Goal: Task Accomplishment & Management: Manage account settings

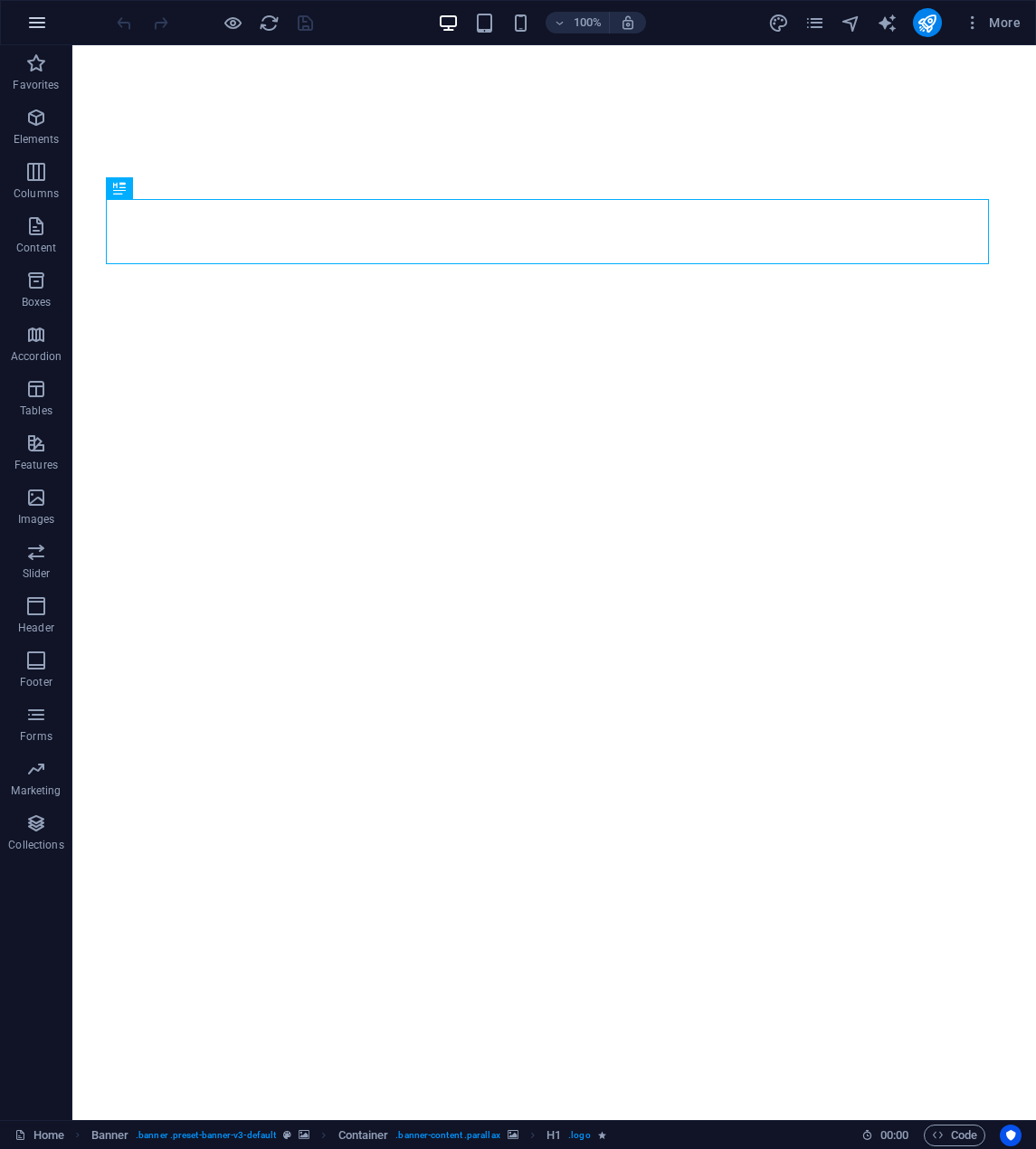
click at [53, 21] on button "button" at bounding box center [37, 22] width 44 height 44
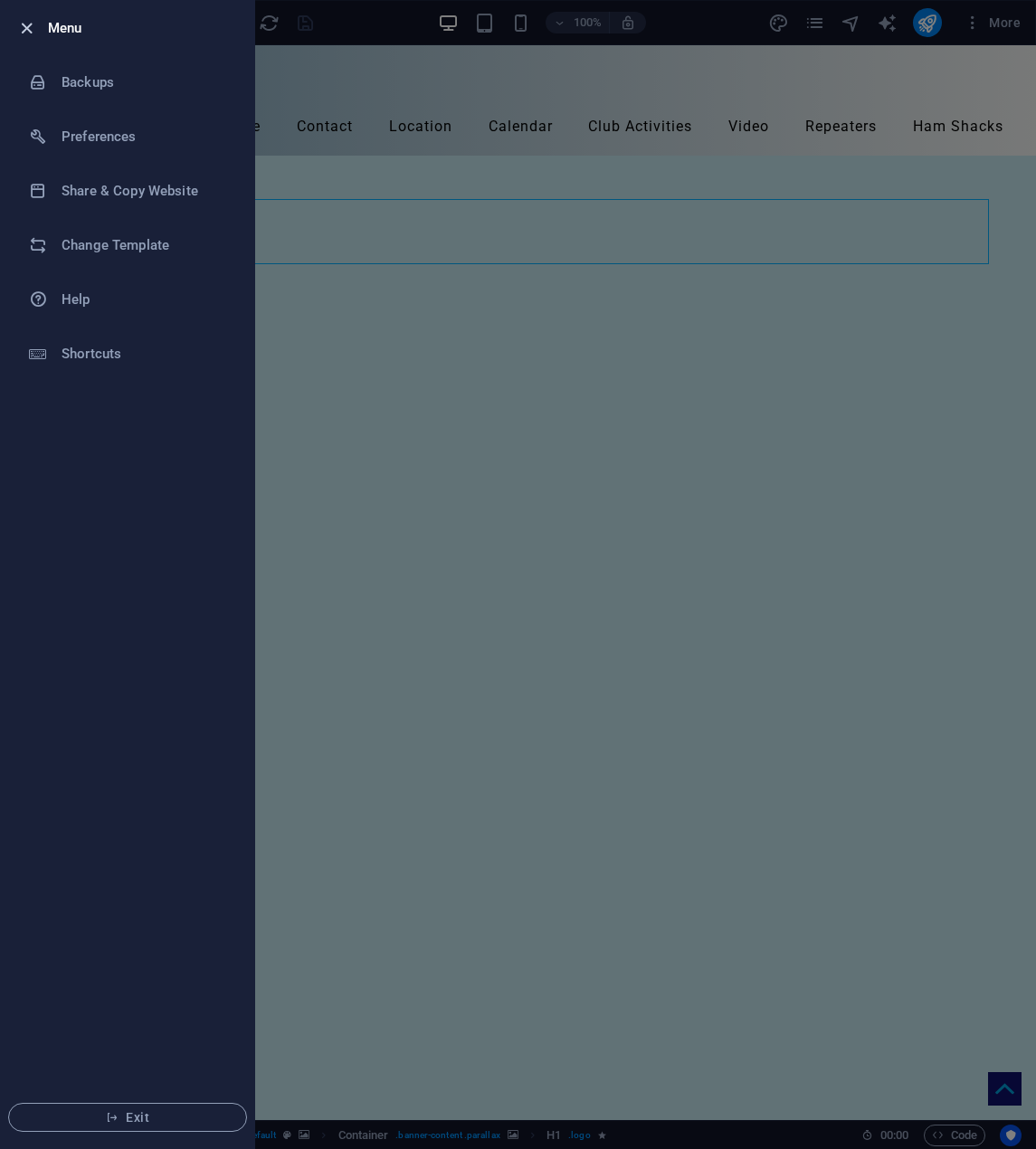
click at [26, 31] on icon "button" at bounding box center [26, 28] width 20 height 20
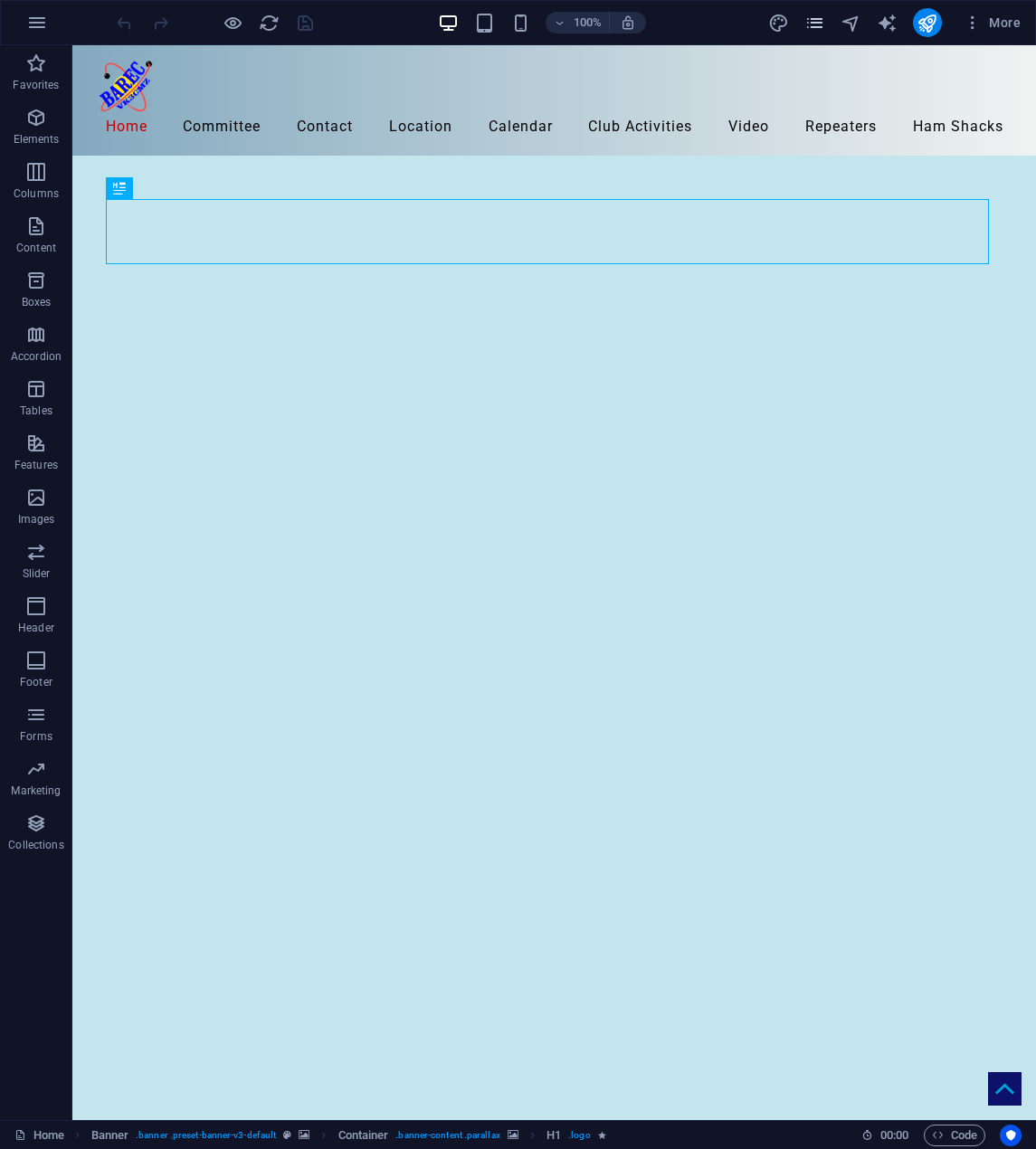
click at [823, 25] on icon "pages" at bounding box center [814, 22] width 20 height 20
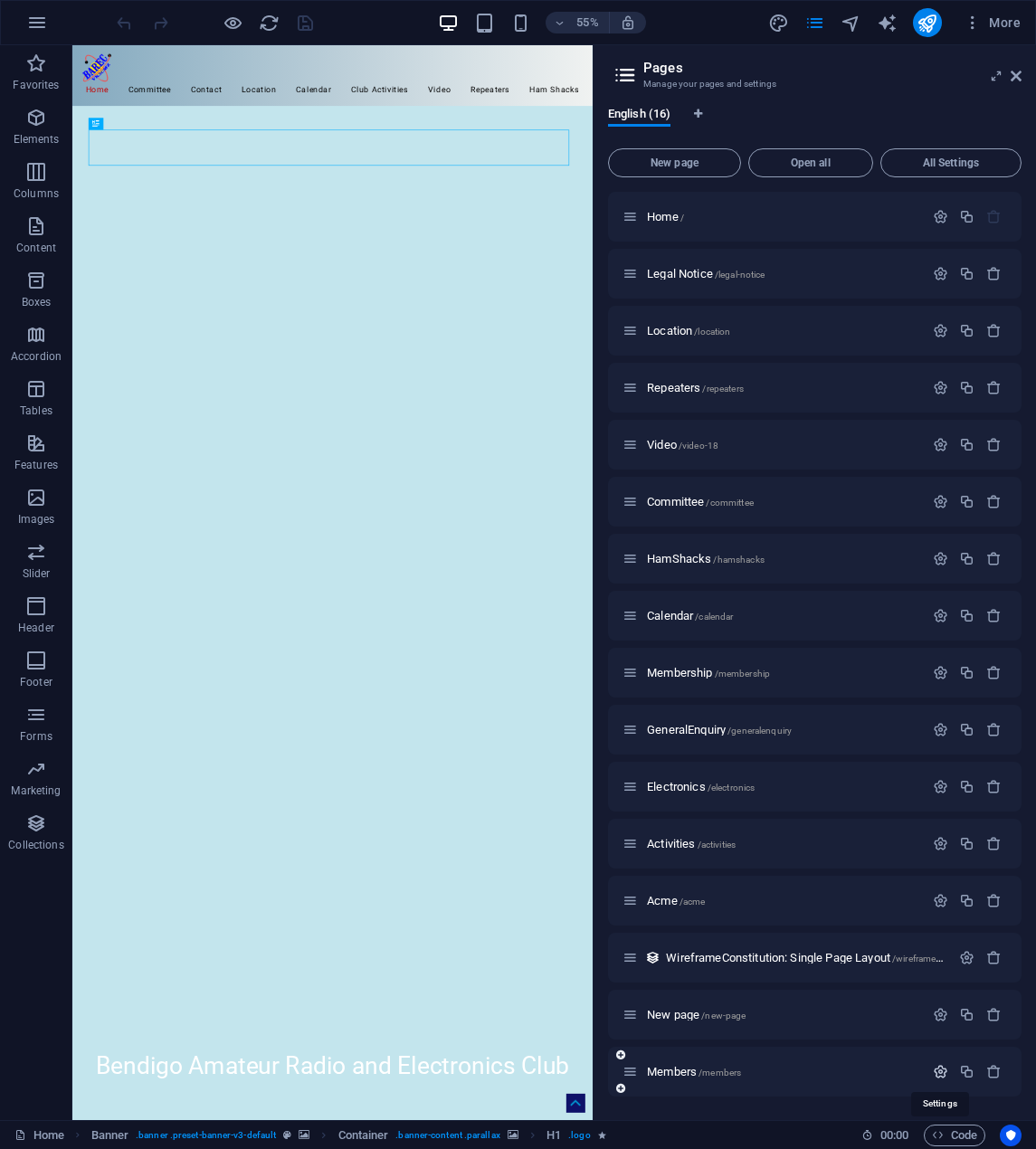
click at [945, 1069] on icon "button" at bounding box center [940, 1072] width 16 height 16
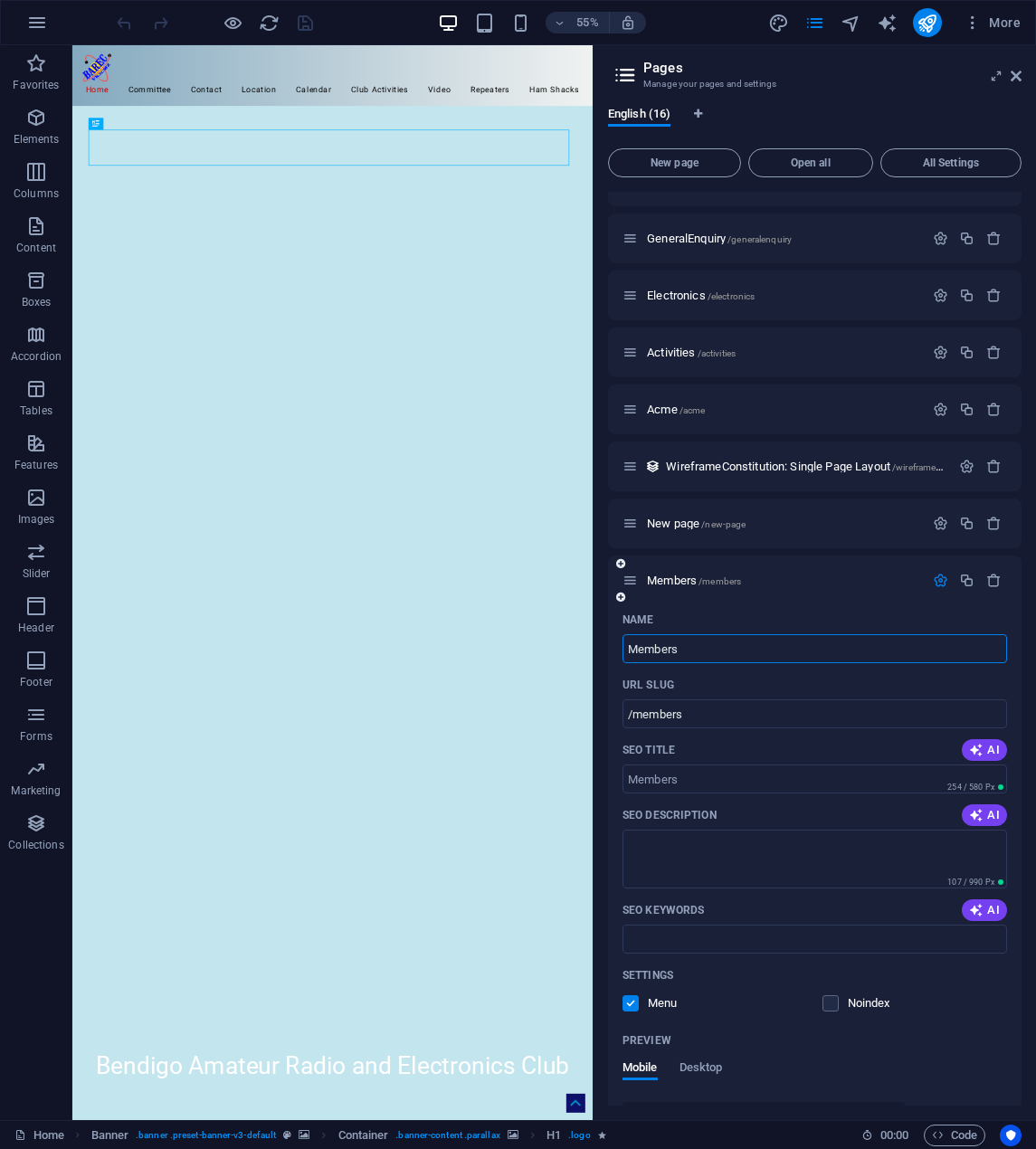
click at [630, 577] on icon at bounding box center [631, 581] width 16 height 16
click at [632, 581] on icon at bounding box center [631, 581] width 16 height 16
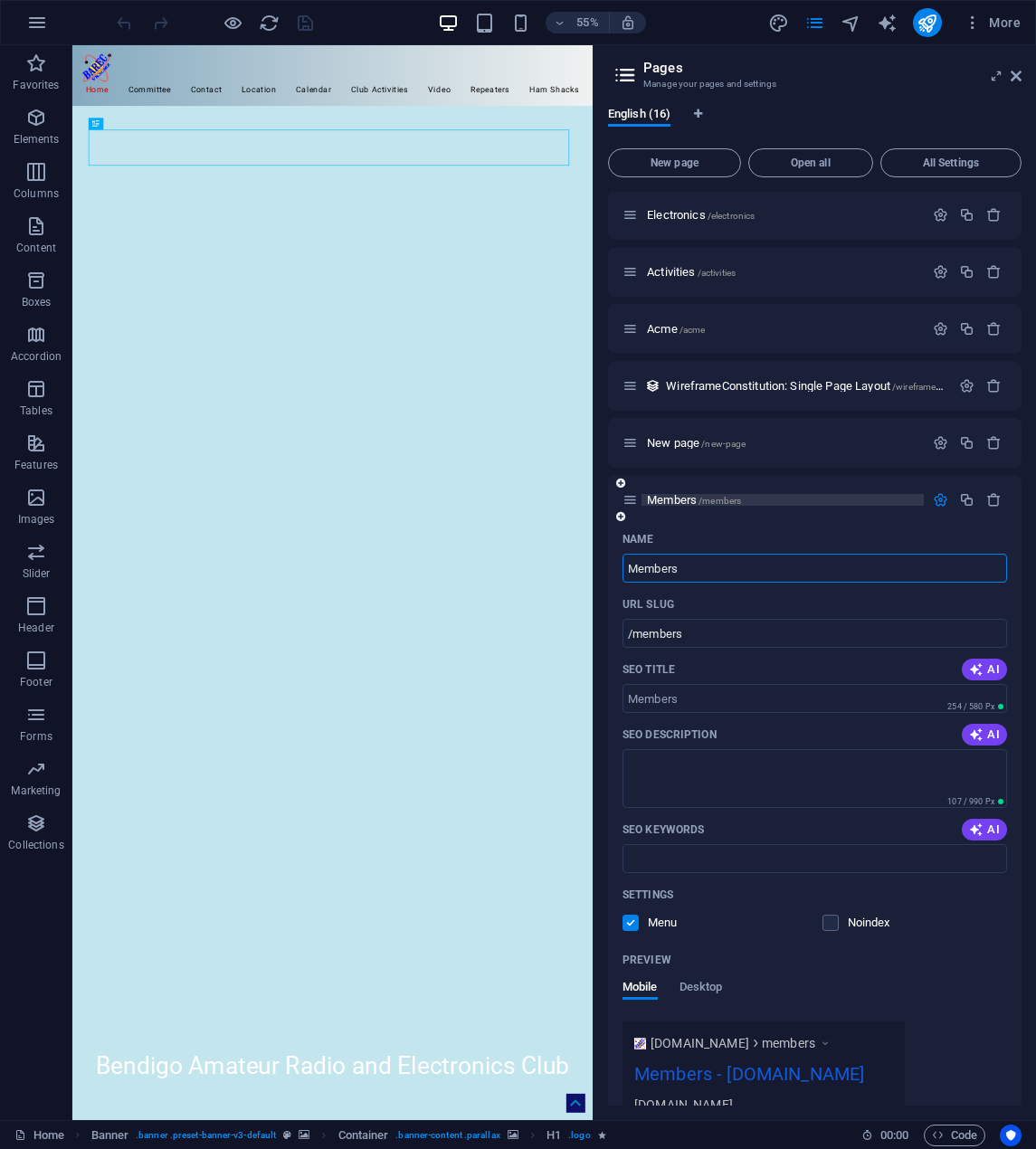
scroll to position [672, 0]
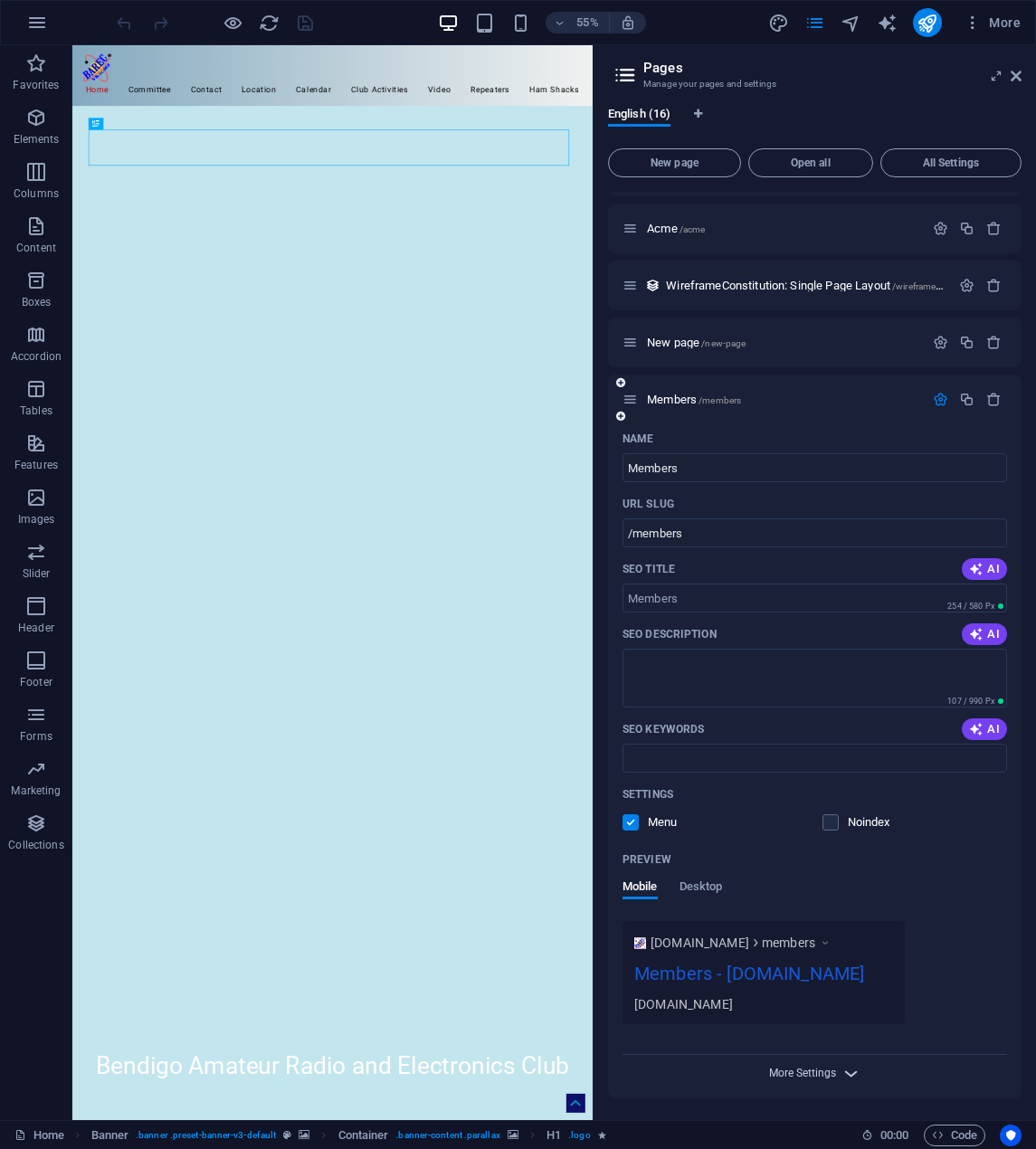
click at [787, 1074] on span "More Settings" at bounding box center [802, 1073] width 67 height 13
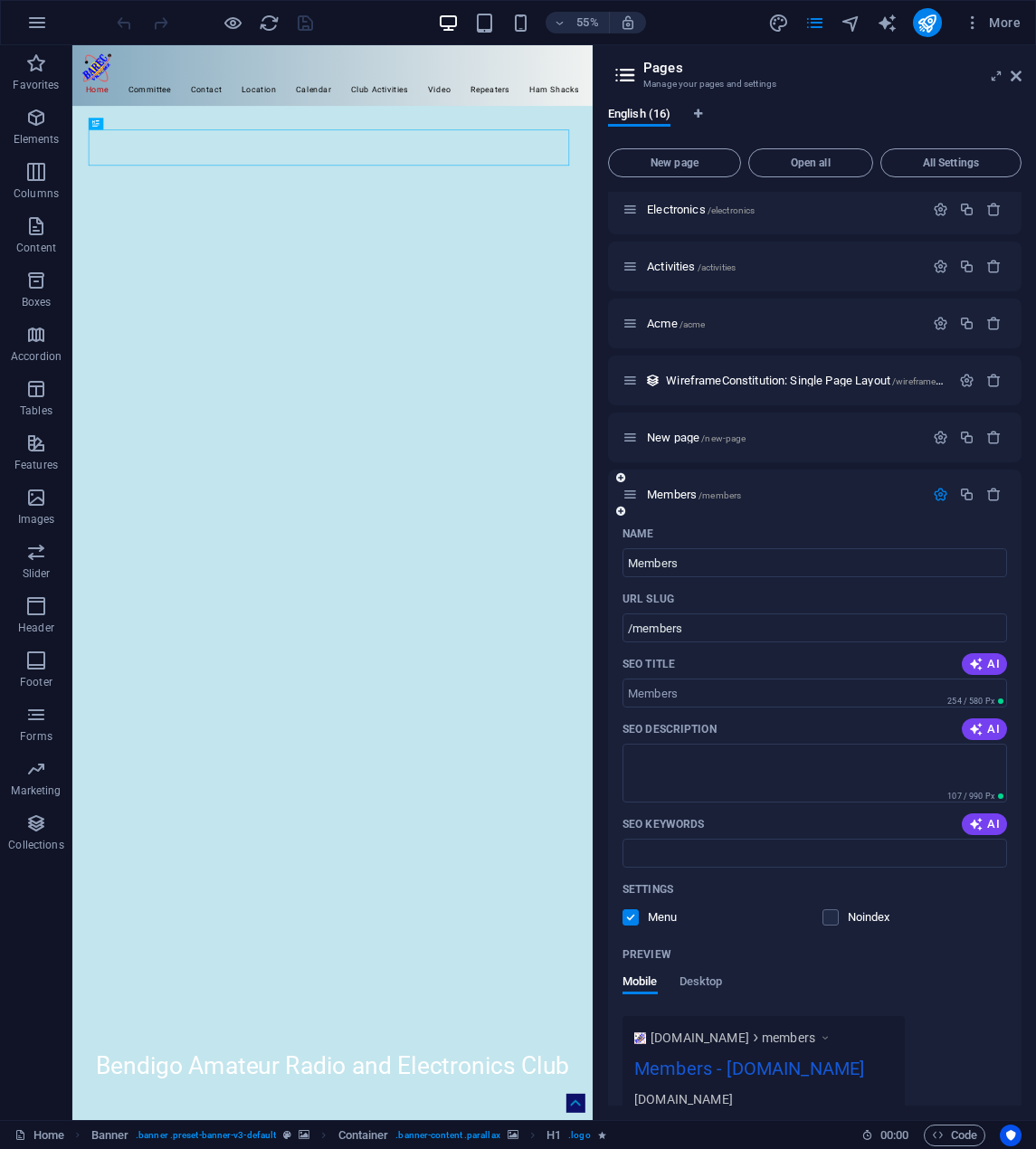
scroll to position [571, 0]
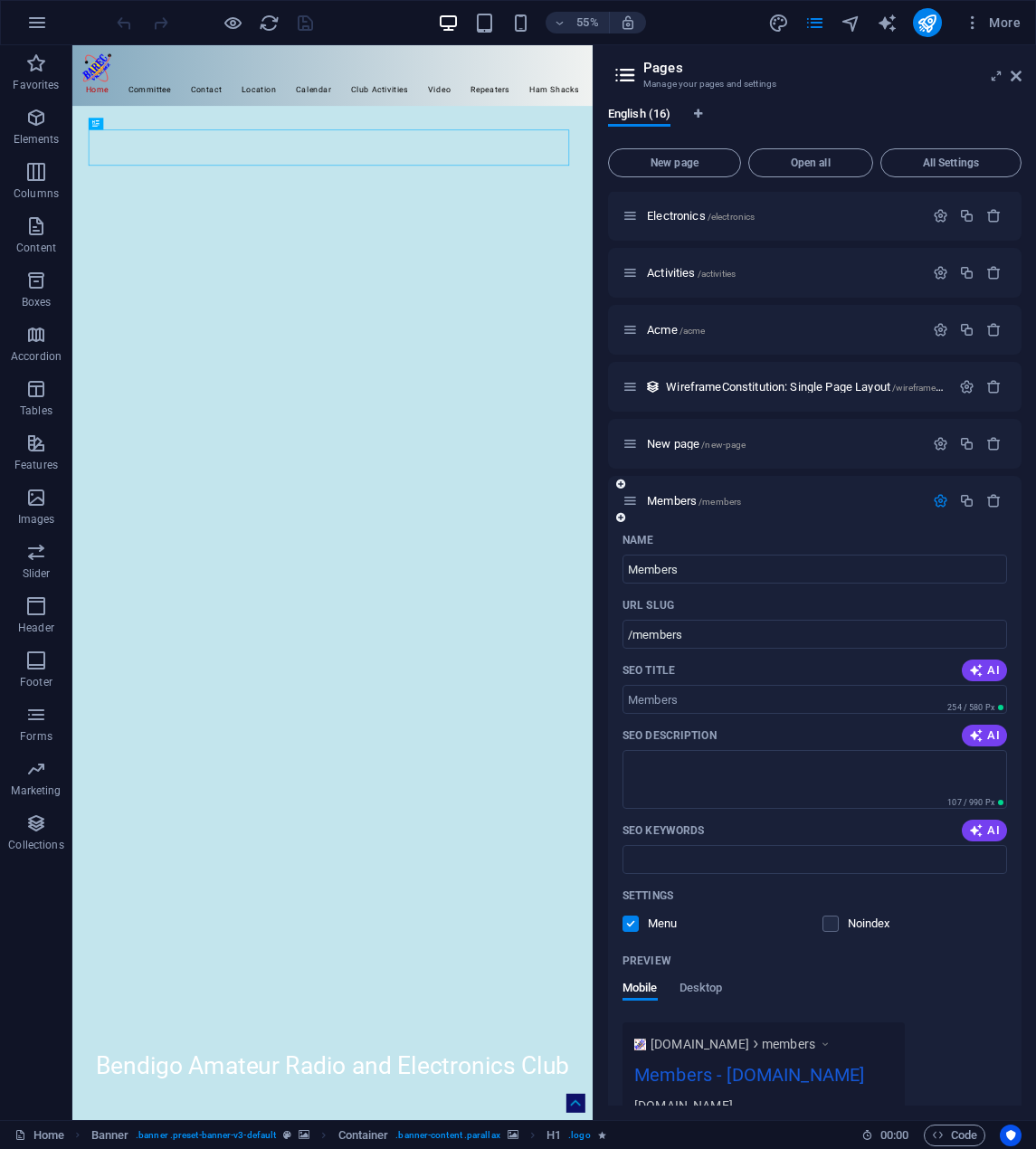
click at [933, 496] on icon "button" at bounding box center [940, 501] width 16 height 16
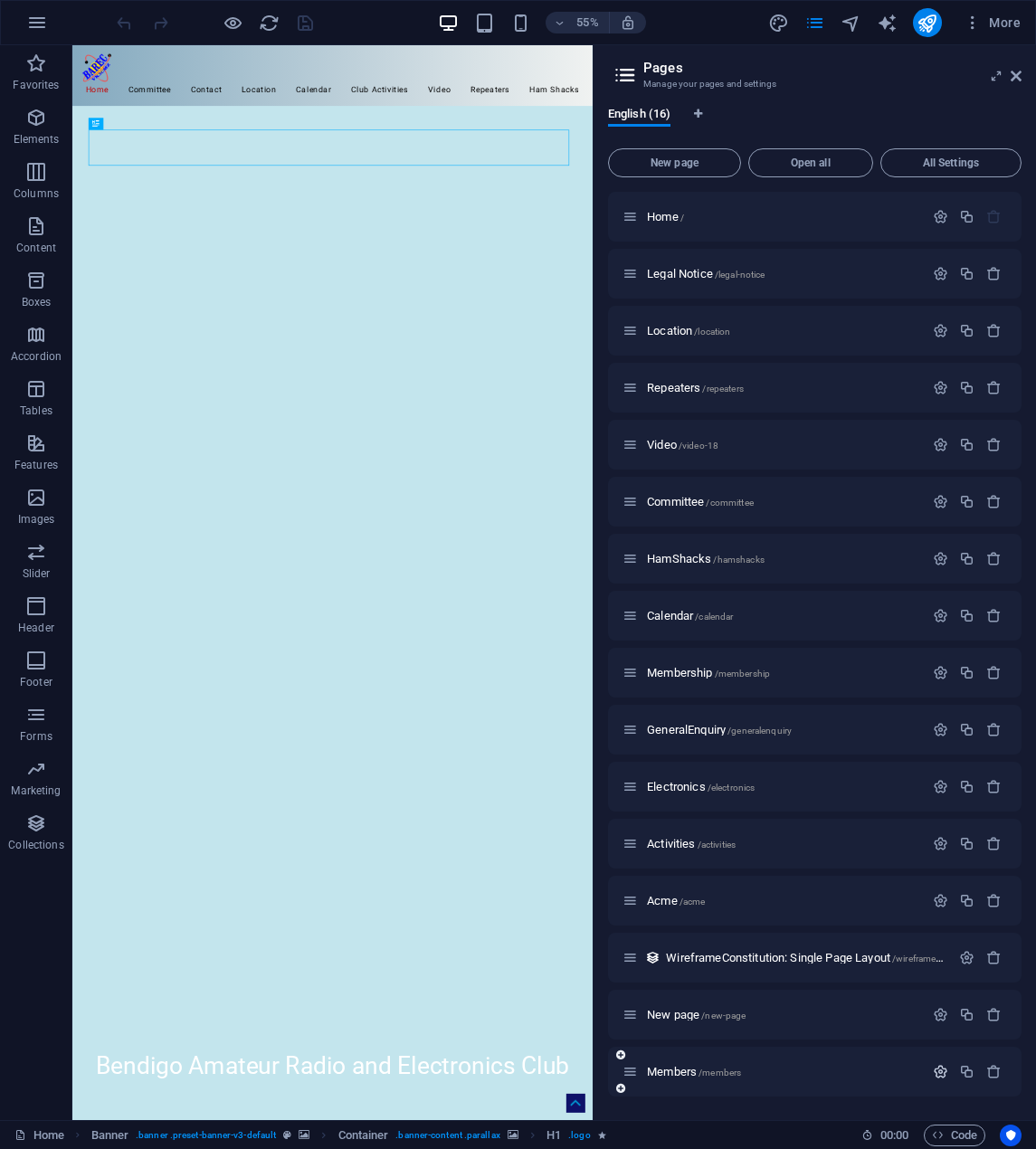
click at [935, 1064] on icon "button" at bounding box center [940, 1072] width 16 height 16
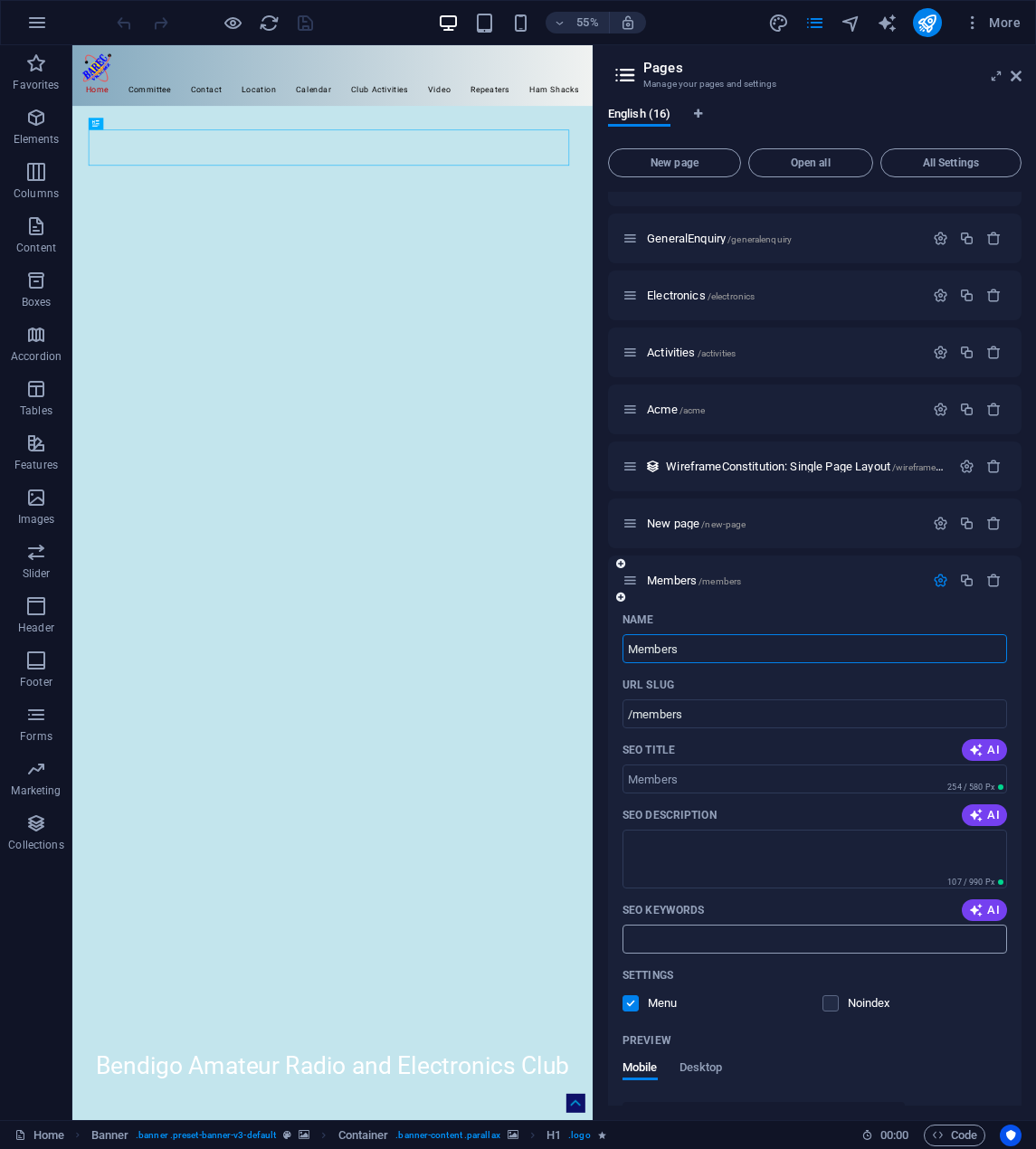
scroll to position [672, 0]
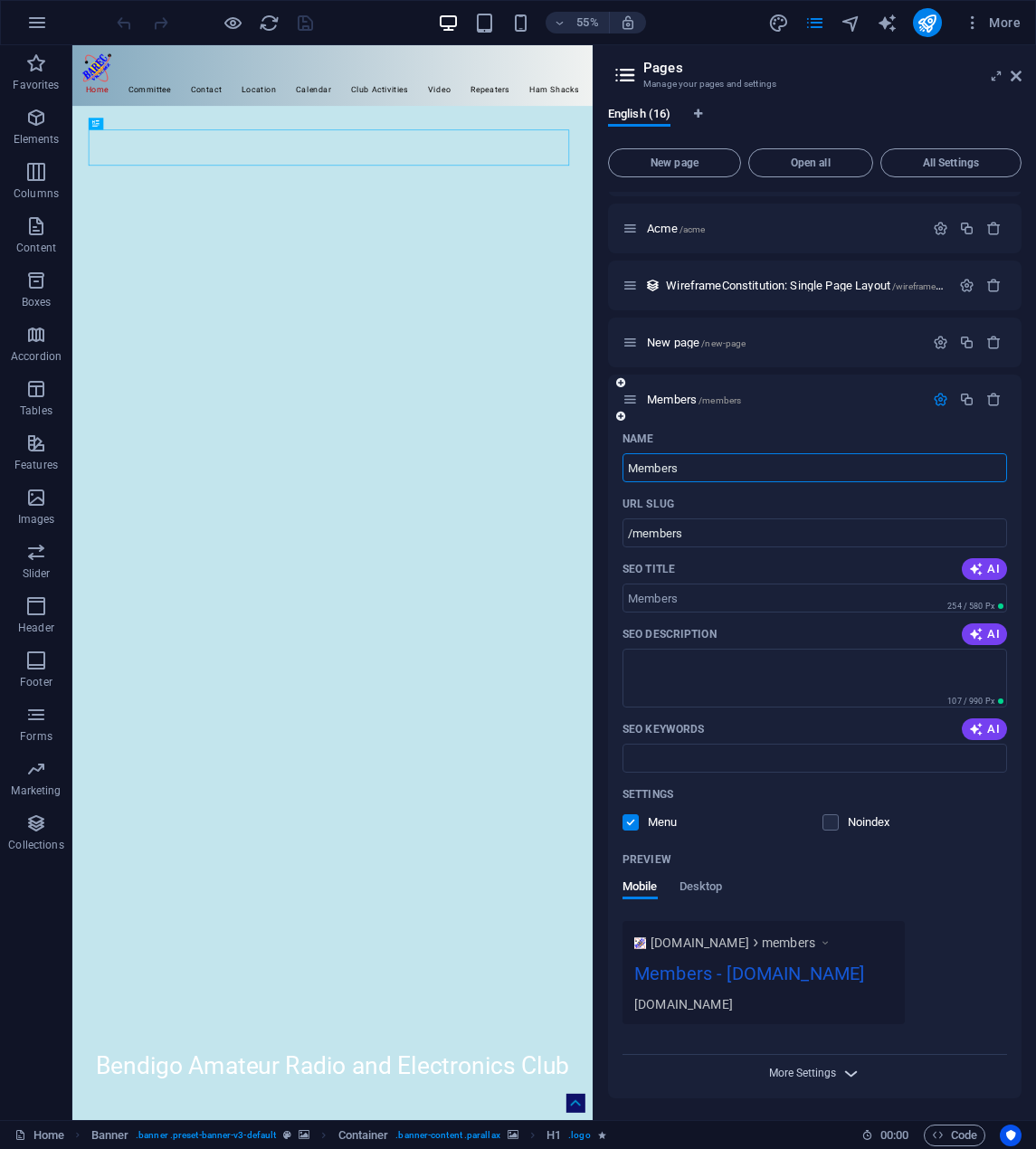
click at [803, 1072] on span "More Settings" at bounding box center [802, 1073] width 67 height 13
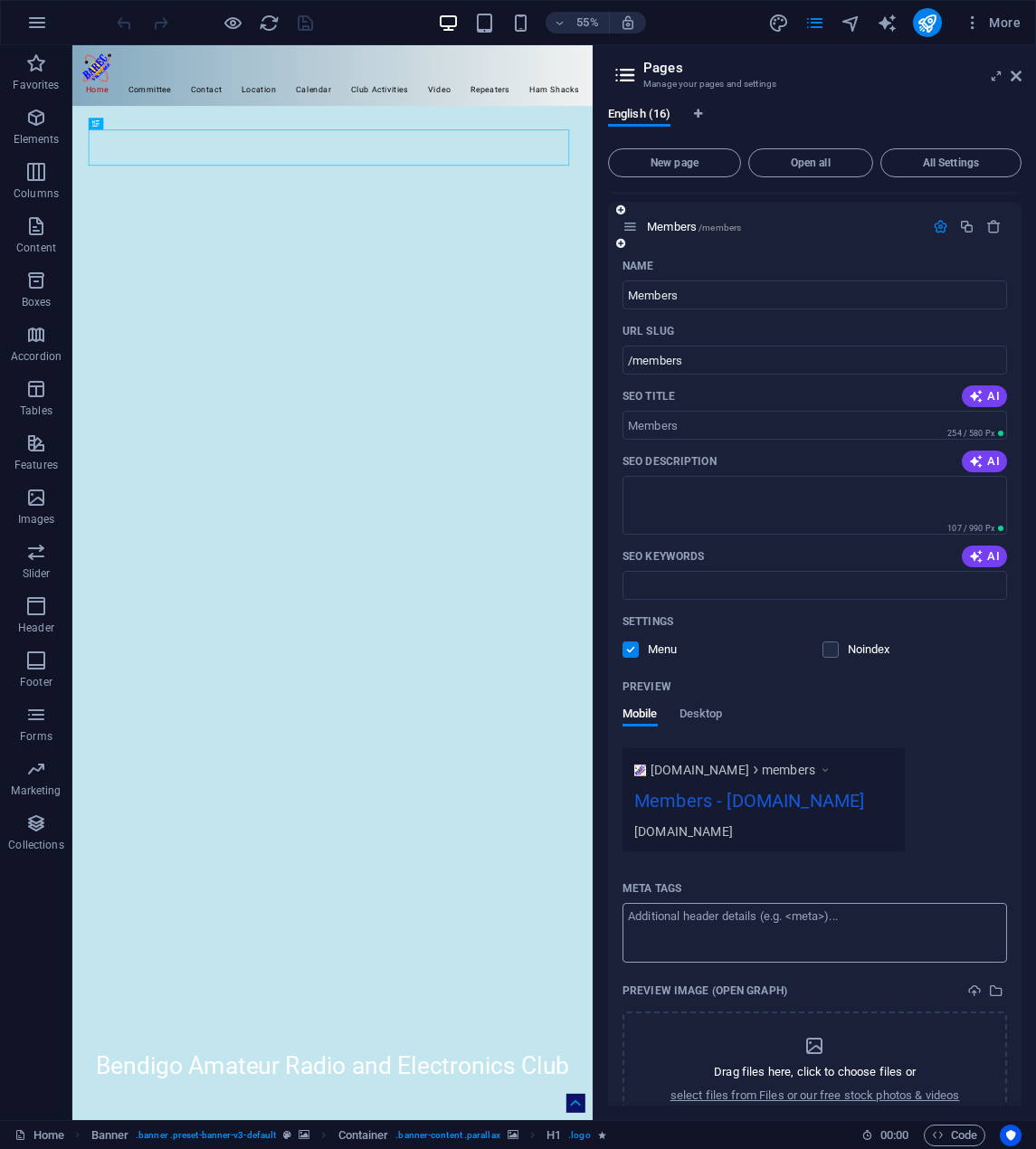
scroll to position [933, 0]
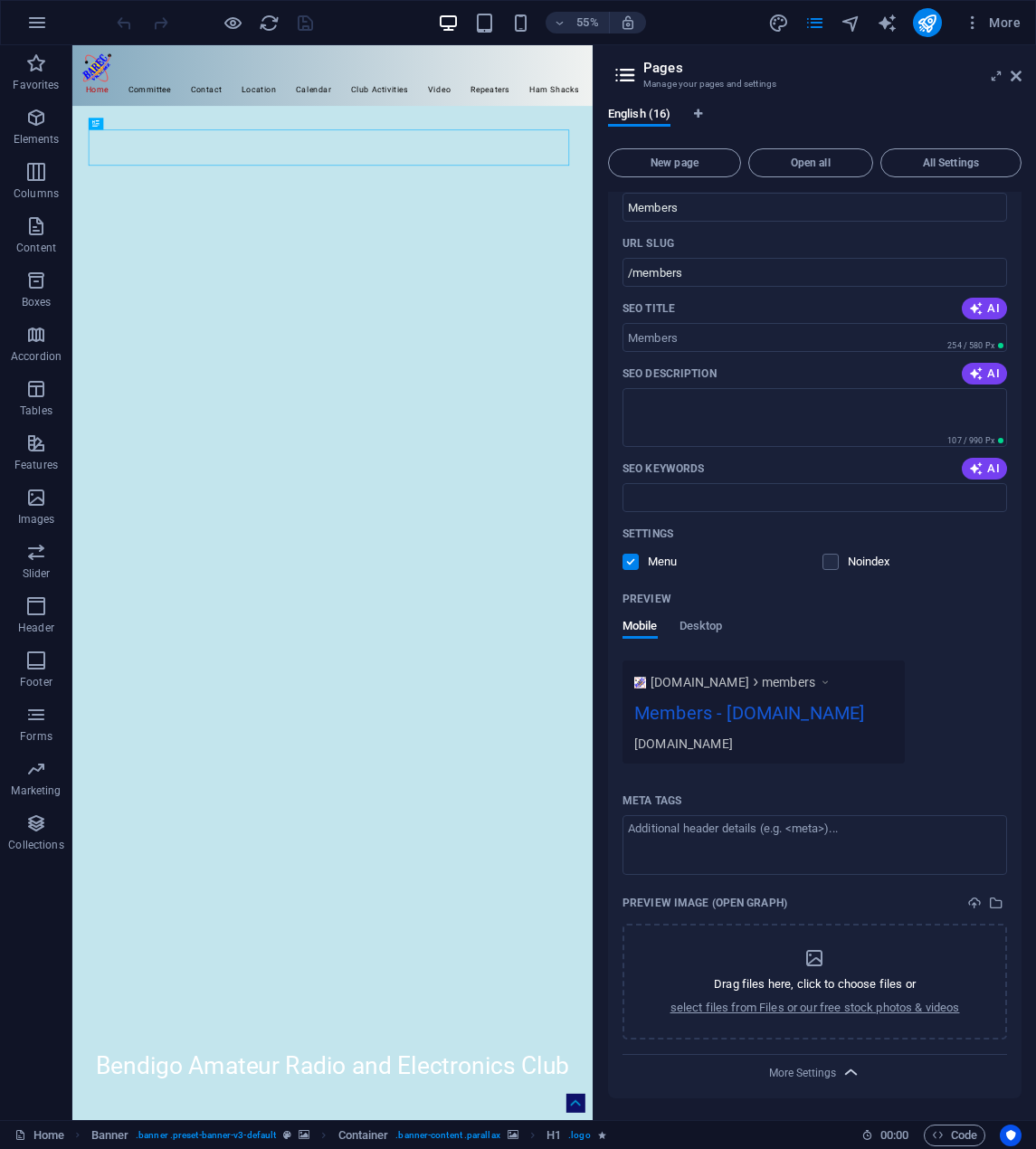
click at [813, 1081] on span "More Settings" at bounding box center [815, 1072] width 21 height 20
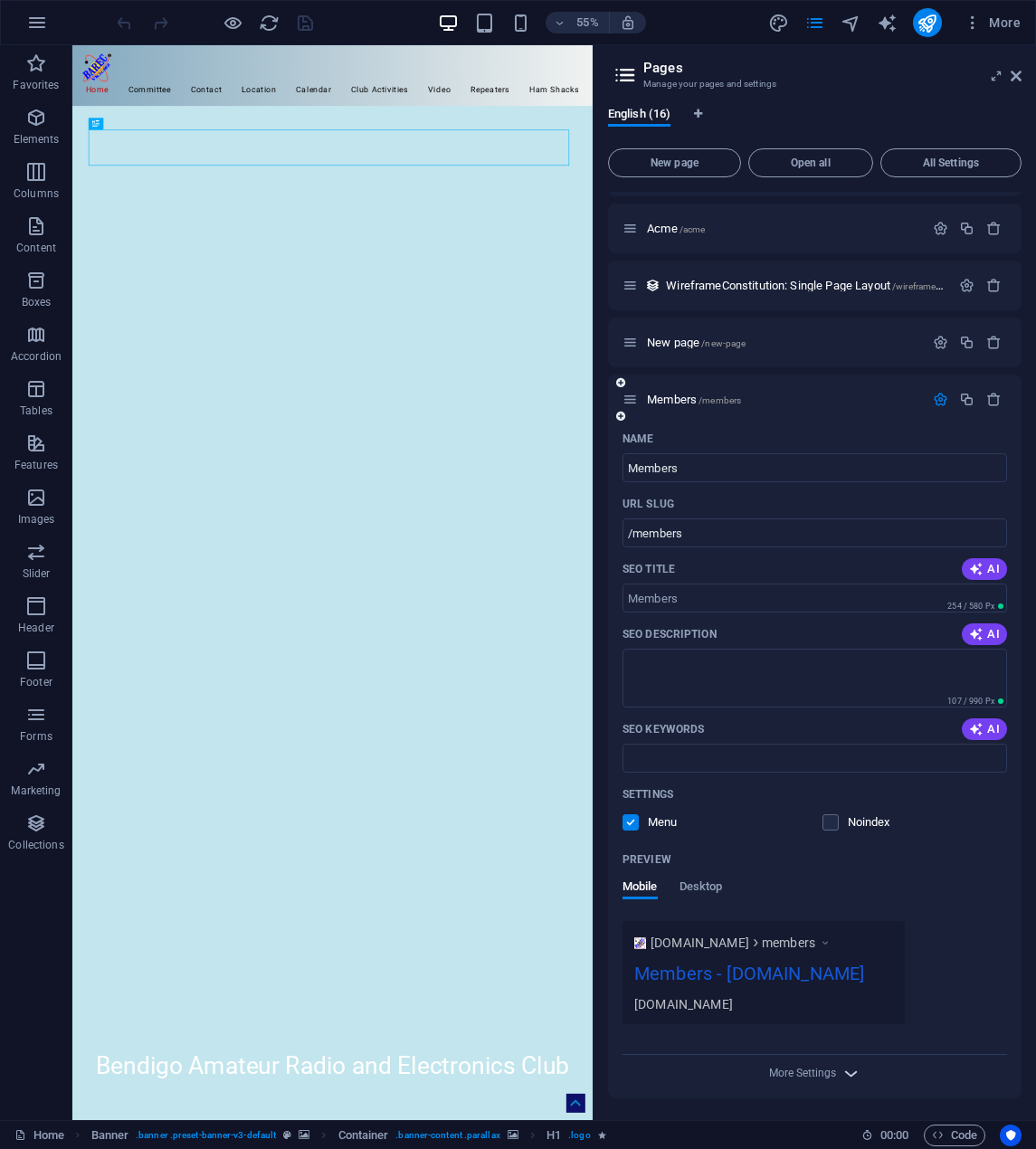
scroll to position [672, 0]
click at [813, 1081] on span "More Settings" at bounding box center [815, 1073] width 21 height 20
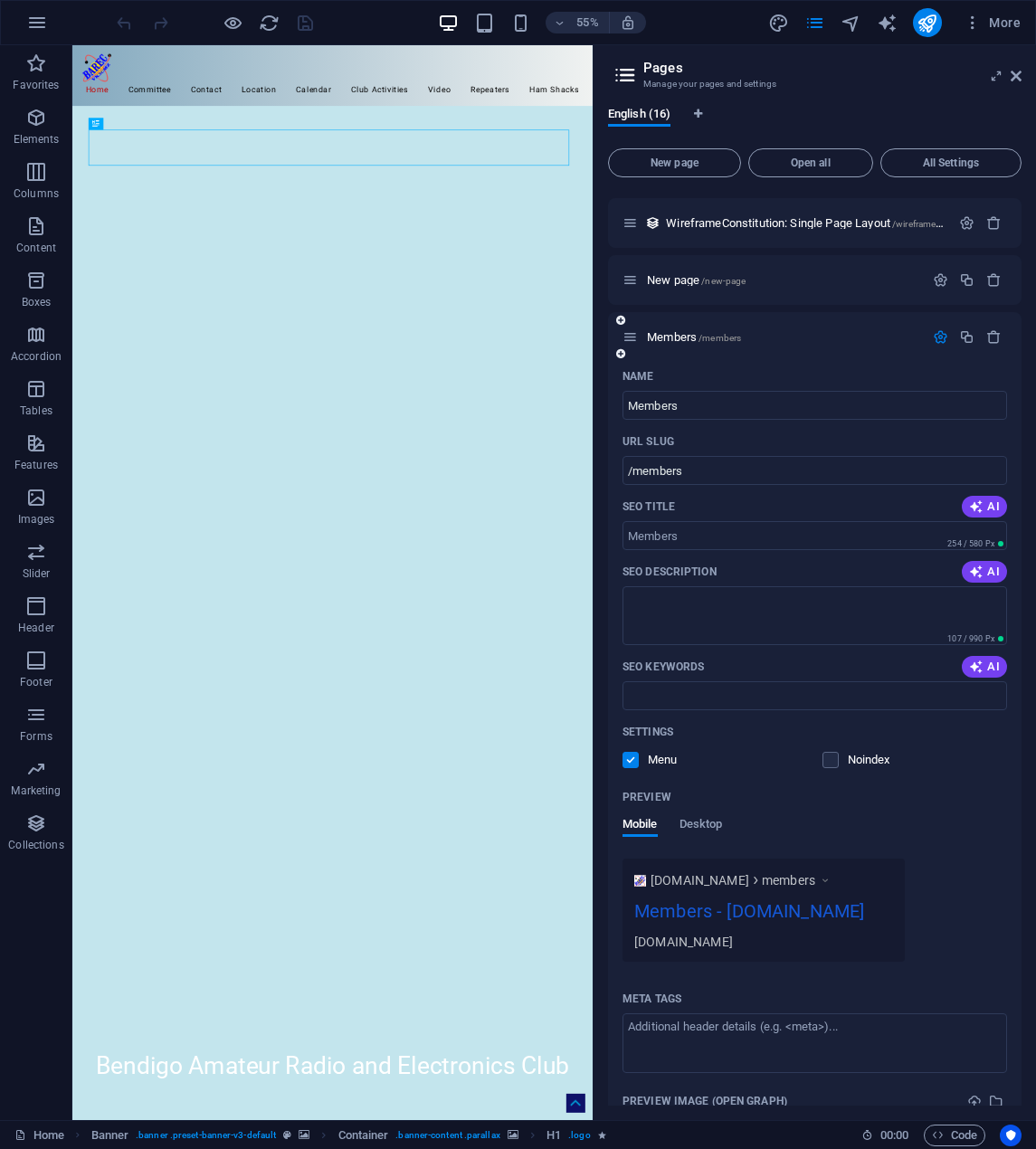
scroll to position [751, 0]
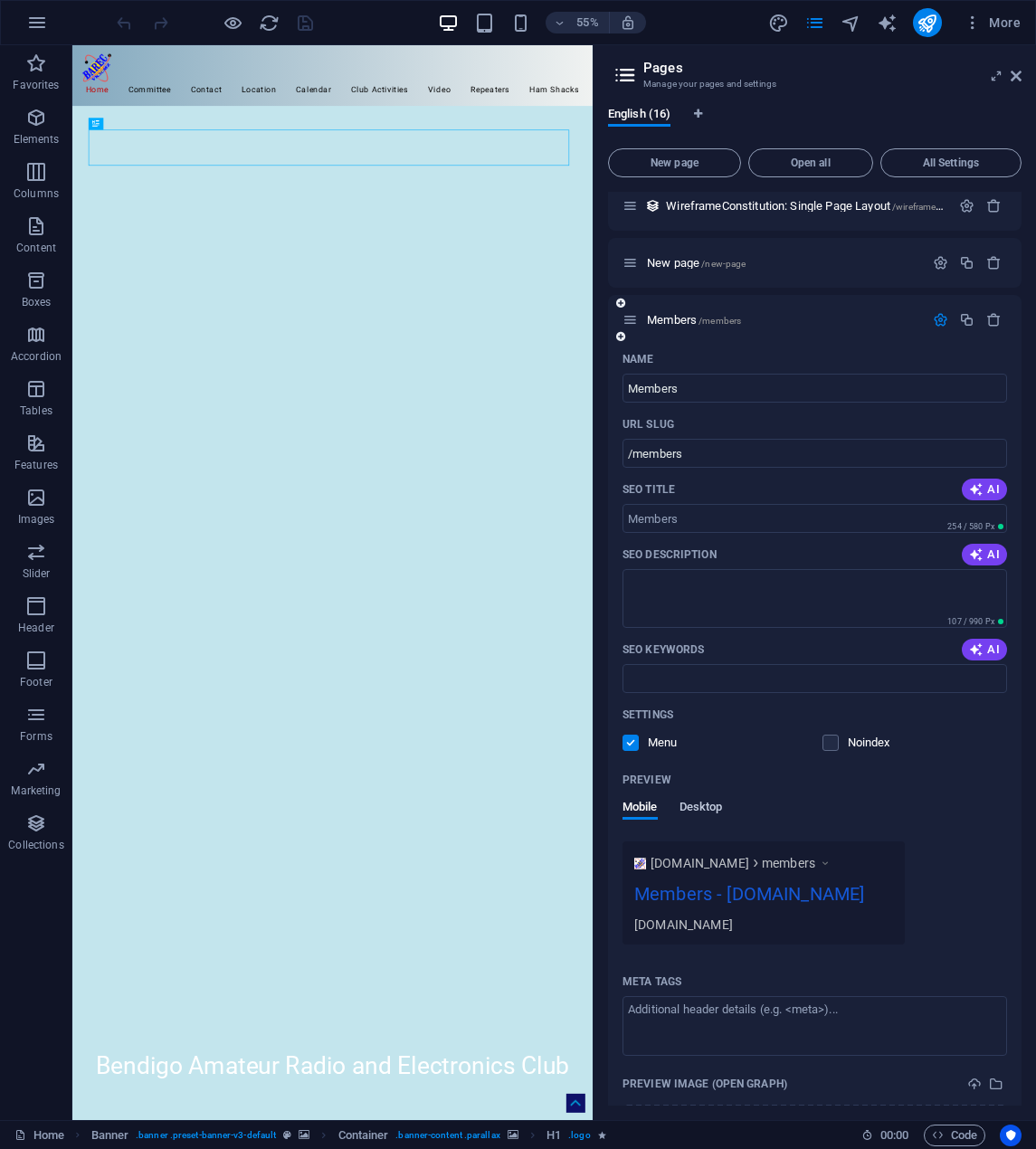
click at [697, 807] on span "Desktop" at bounding box center [701, 809] width 44 height 25
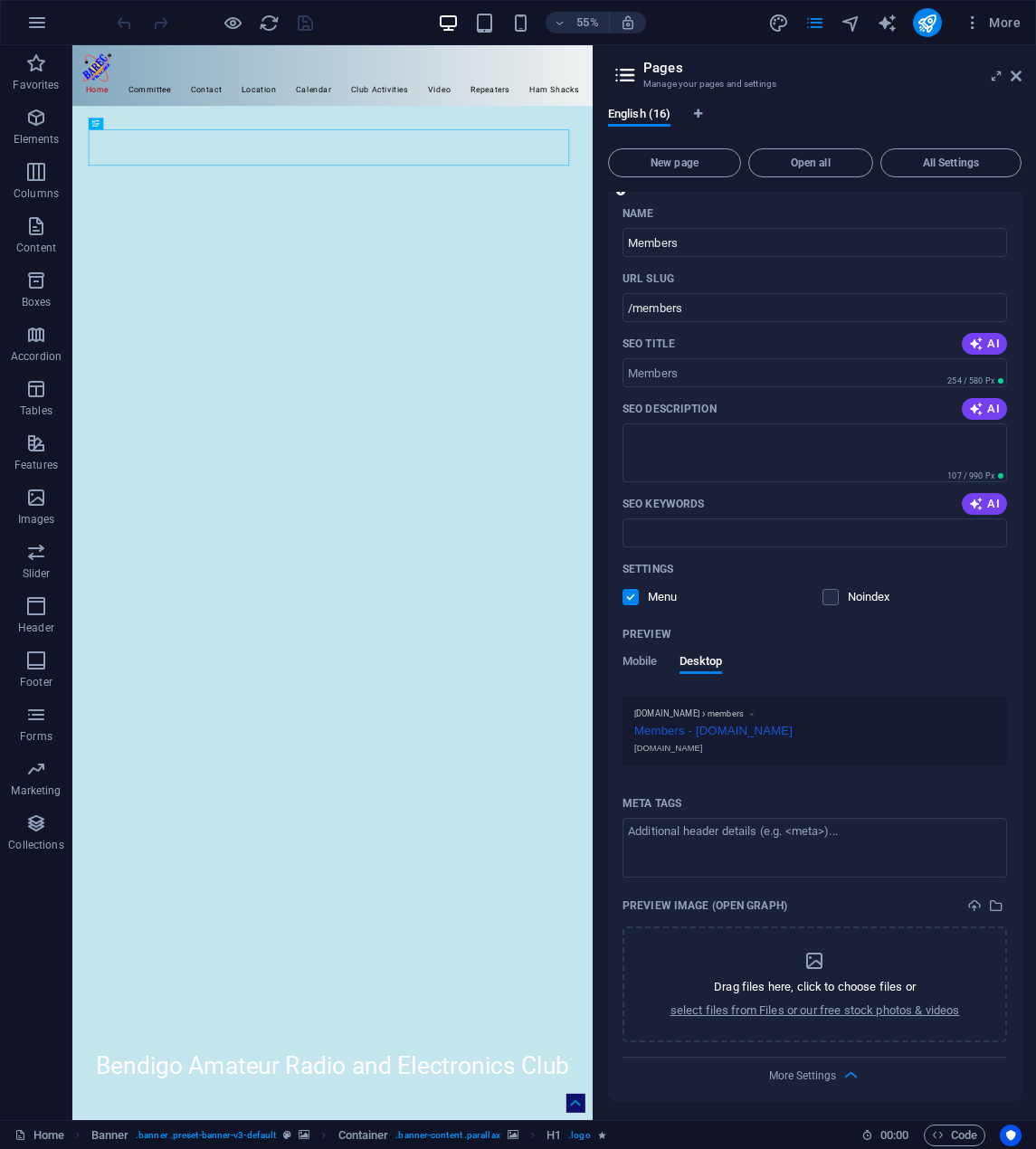
scroll to position [900, 0]
drag, startPoint x: 1011, startPoint y: 69, endPoint x: 942, endPoint y: 145, distance: 102.6
click at [1011, 69] on icon at bounding box center [1016, 76] width 11 height 15
